Goal: Transaction & Acquisition: Purchase product/service

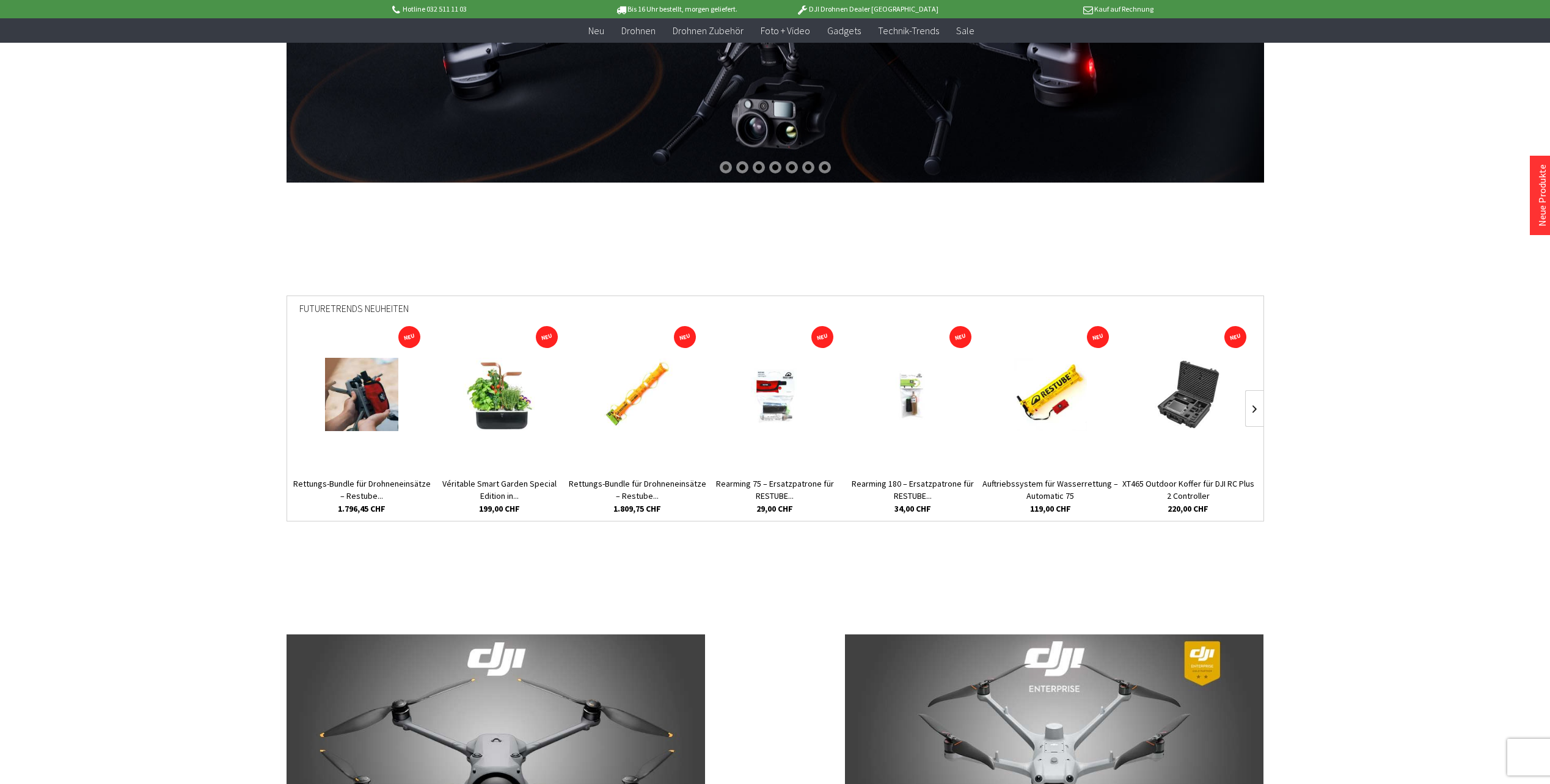
click at [500, 397] on img at bounding box center [499, 394] width 73 height 73
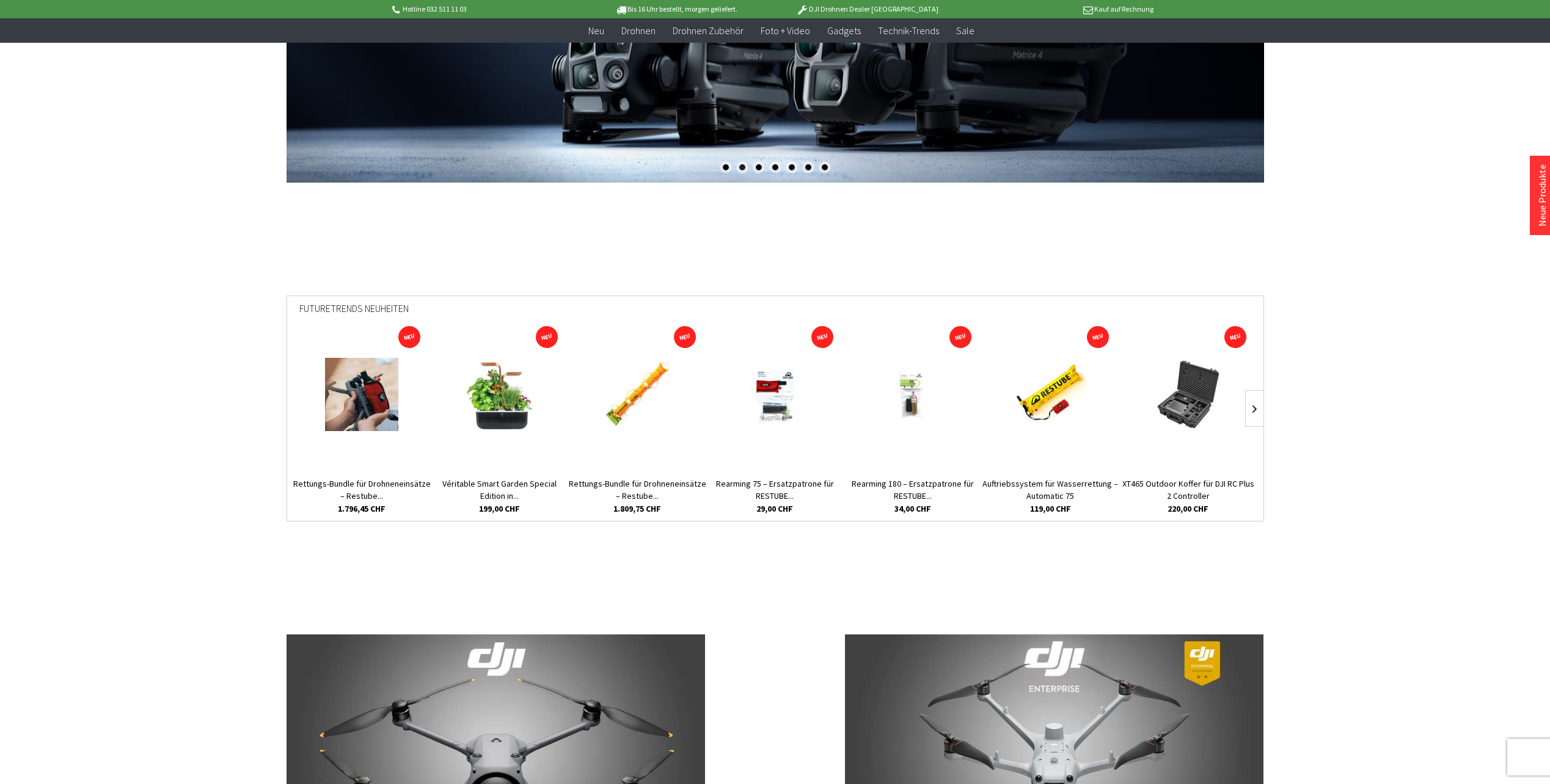
click at [1036, 402] on img at bounding box center [1049, 394] width 73 height 73
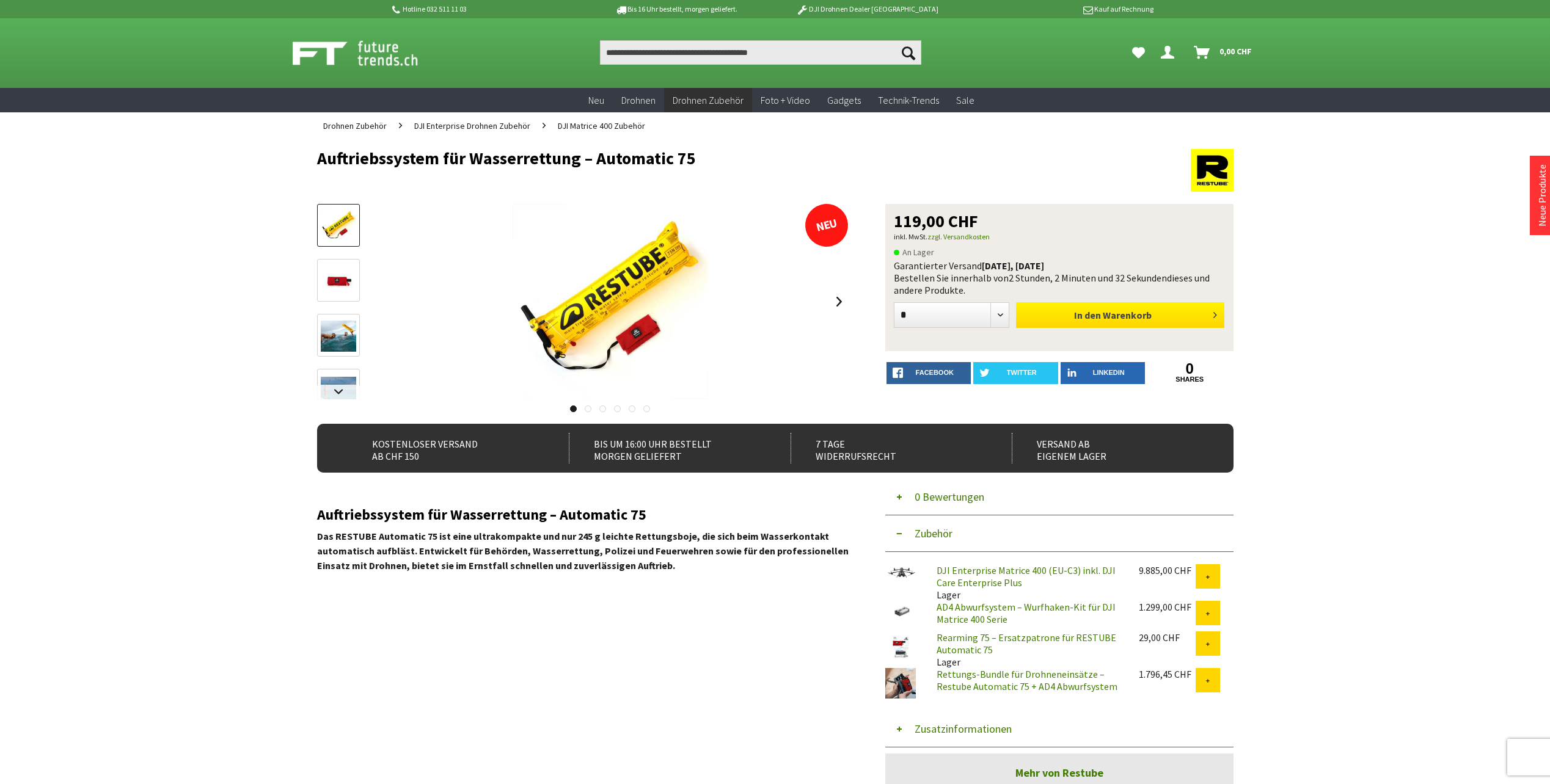
click at [1077, 317] on span "In den" at bounding box center [1087, 315] width 26 height 12
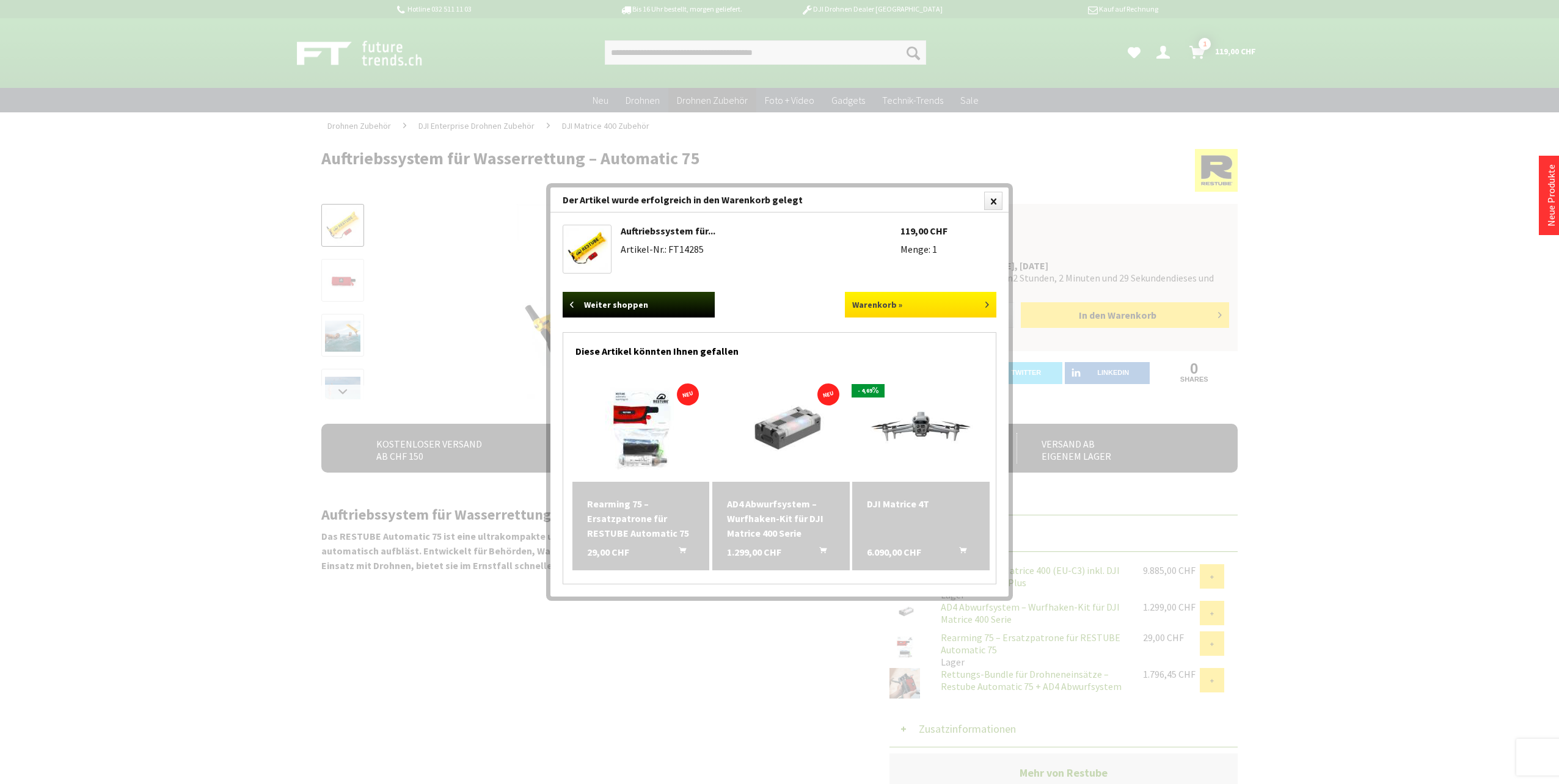
click at [913, 307] on link "Warenkorb »" at bounding box center [920, 305] width 152 height 26
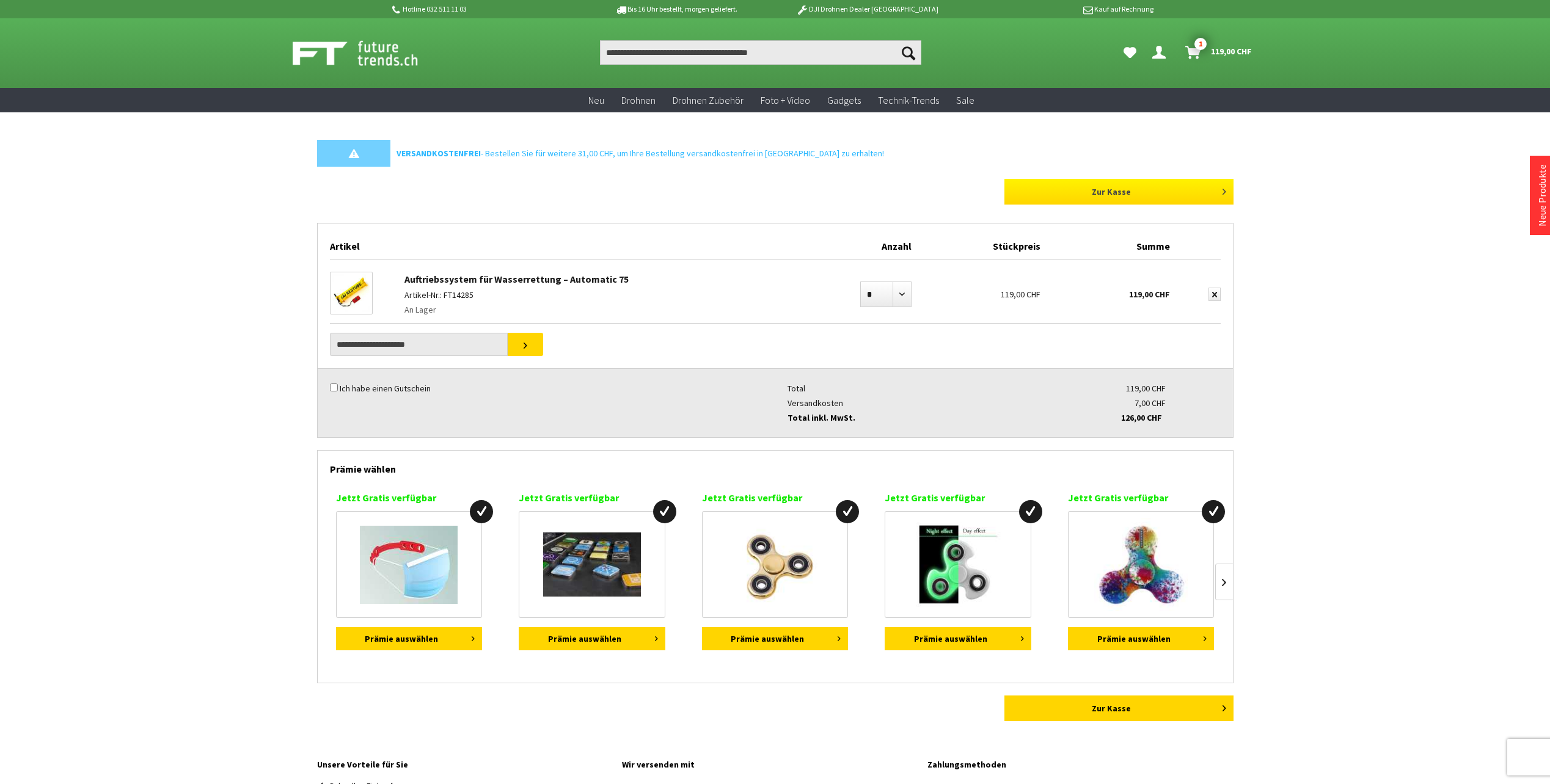
click at [1133, 192] on link "Zur Kasse" at bounding box center [1118, 192] width 229 height 26
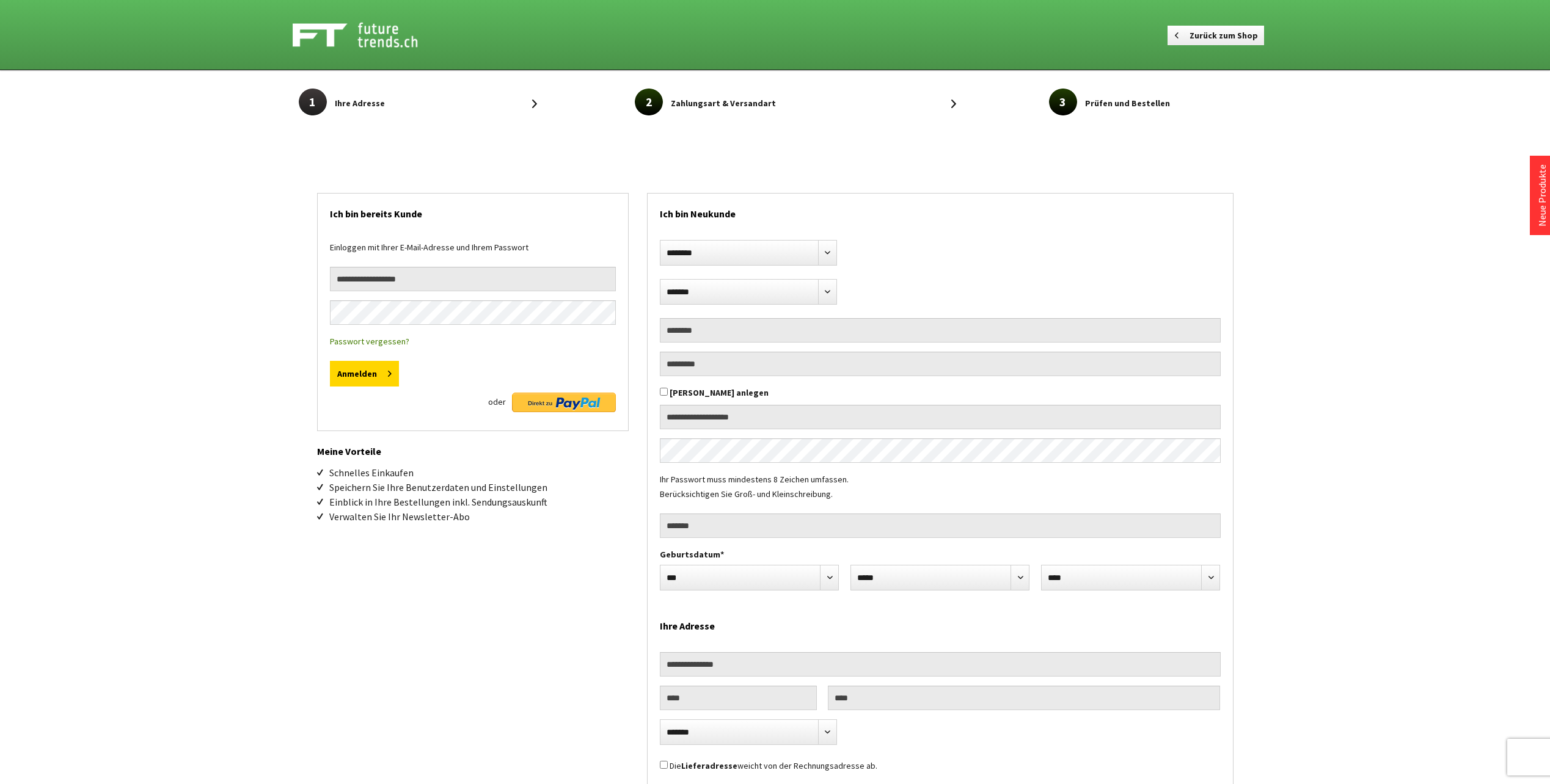
select select "**"
